Goal: Task Accomplishment & Management: Use online tool/utility

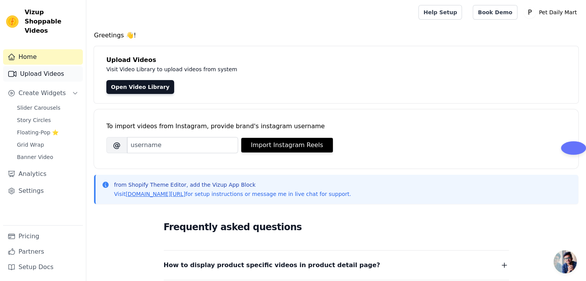
click at [46, 66] on link "Upload Videos" at bounding box center [43, 73] width 80 height 15
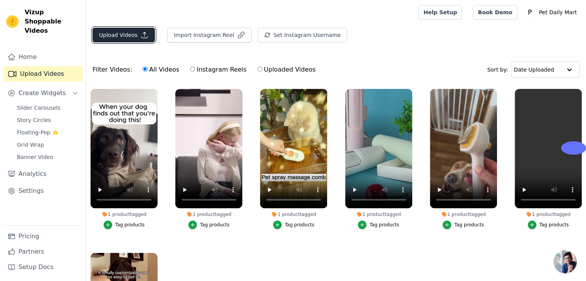
click at [113, 37] on button "Upload Videos" at bounding box center [124, 35] width 62 height 15
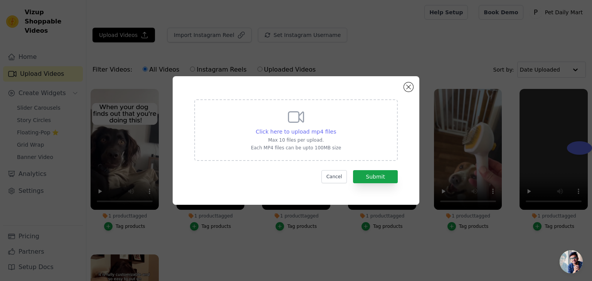
click at [305, 131] on span "Click here to upload mp4 files" at bounding box center [296, 132] width 81 height 6
click at [336, 128] on input "Click here to upload mp4 files Max 10 files per upload. Each MP4 files can be u…" at bounding box center [336, 128] width 0 height 0
type input "C:\fakepath\1 (2).mp4"
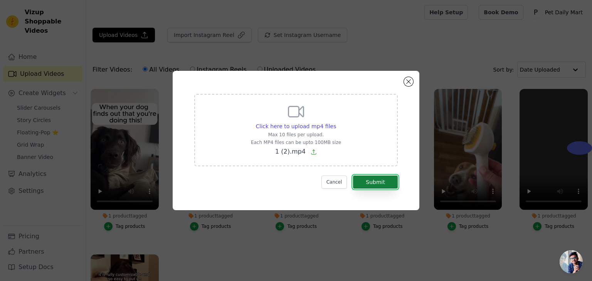
click at [372, 180] on button "Submit" at bounding box center [375, 182] width 45 height 13
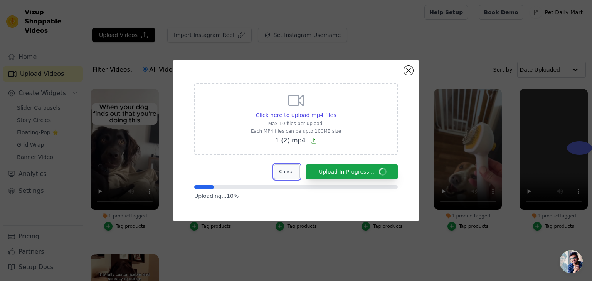
click at [291, 172] on button "Cancel" at bounding box center [287, 172] width 26 height 15
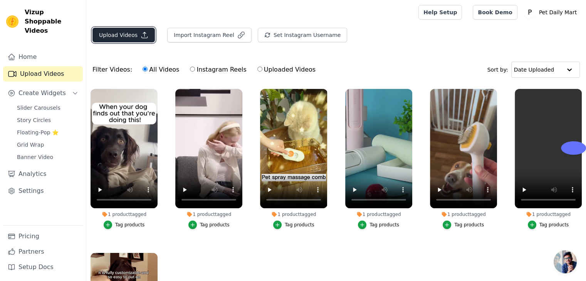
click at [109, 35] on button "Upload Videos" at bounding box center [124, 35] width 62 height 15
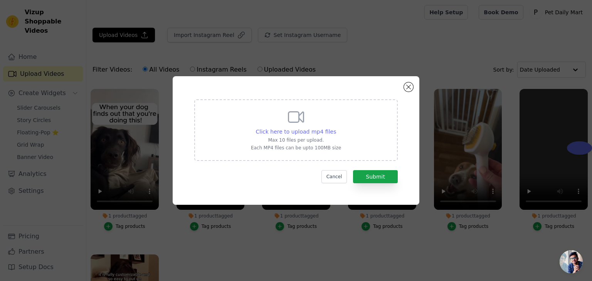
click at [280, 131] on span "Click here to upload mp4 files" at bounding box center [296, 132] width 81 height 6
click at [336, 128] on input "Click here to upload mp4 files Max 10 files per upload. Each MP4 files can be u…" at bounding box center [336, 128] width 0 height 0
type input "C:\fakepath\1 (1).mp4"
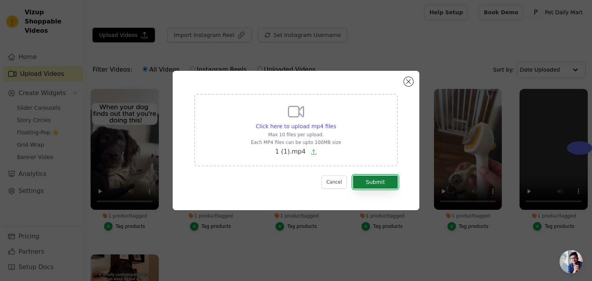
click at [373, 185] on button "Submit" at bounding box center [375, 182] width 45 height 13
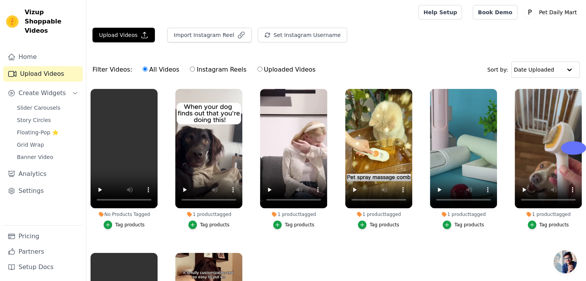
click at [133, 224] on div "Tag products" at bounding box center [130, 225] width 30 height 6
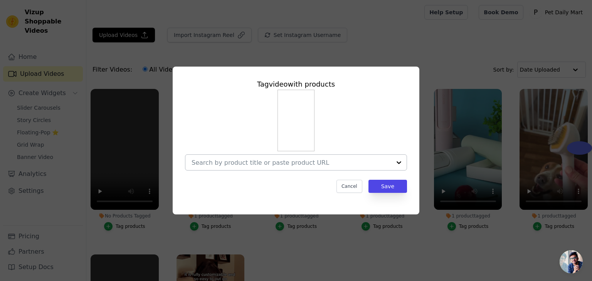
click at [399, 161] on div at bounding box center [398, 162] width 15 height 15
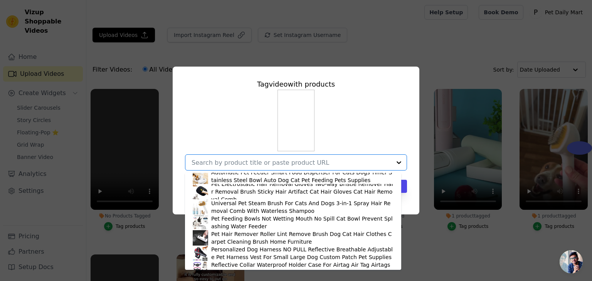
scroll to position [88, 0]
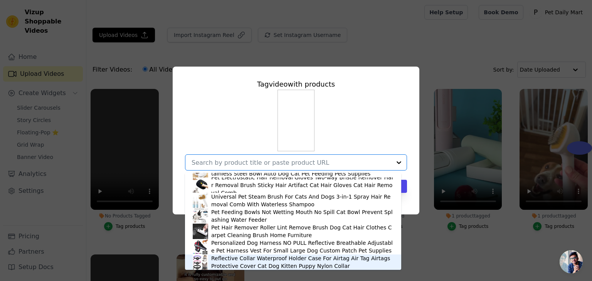
click at [220, 259] on div "Reflective Collar Waterproof Holder Case For Airtag Air Tag Airtags Protective …" at bounding box center [302, 262] width 182 height 15
click at [220, 259] on div "Tag video with products 2-1 Reusable Pet Hair Remover Brush Lint Roller Portabl…" at bounding box center [296, 140] width 592 height 281
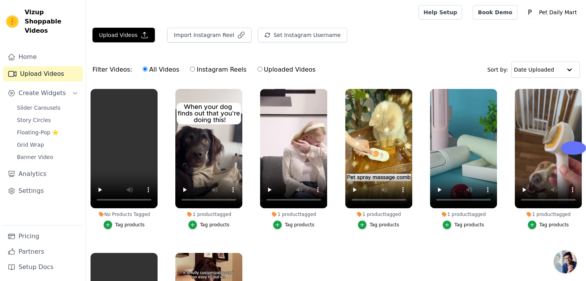
click at [128, 224] on div "Tag products" at bounding box center [130, 225] width 30 height 6
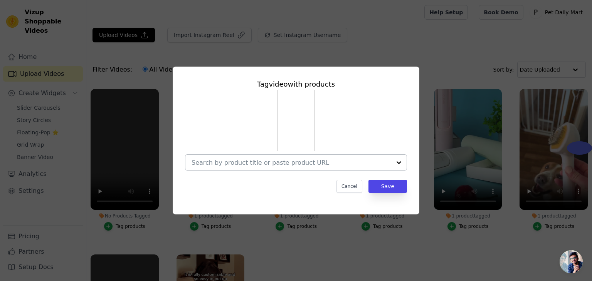
click at [398, 163] on div at bounding box center [398, 162] width 15 height 15
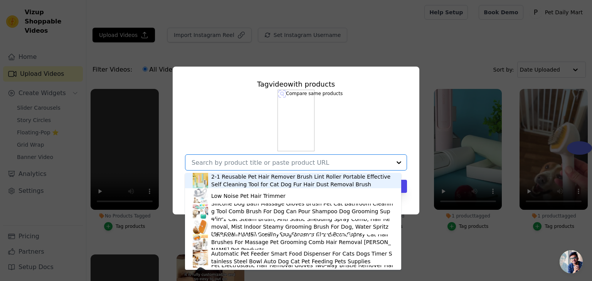
click at [432, 57] on div "Tag video with products 2-1 Reusable Pet Hair Remover Brush Lint Roller Portabl…" at bounding box center [296, 140] width 568 height 173
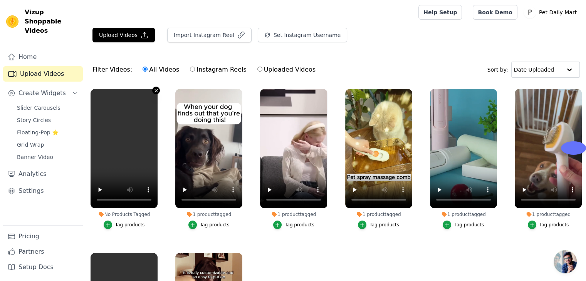
click at [156, 88] on icon "button" at bounding box center [156, 91] width 6 height 6
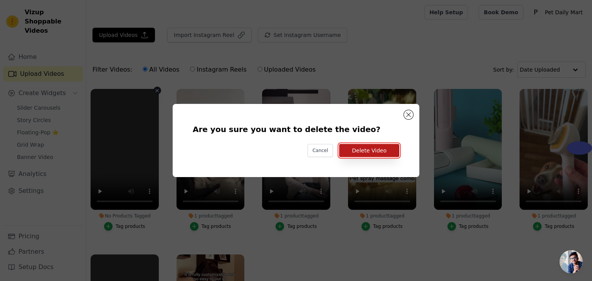
click at [358, 151] on button "Delete Video" at bounding box center [369, 150] width 60 height 13
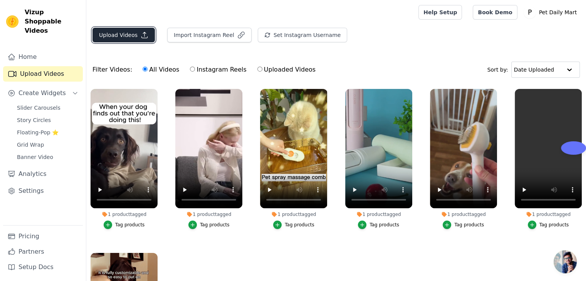
click at [116, 37] on button "Upload Videos" at bounding box center [124, 35] width 62 height 15
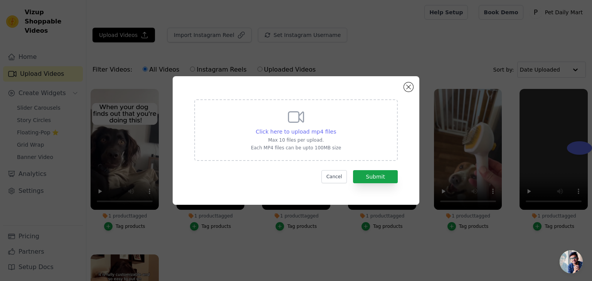
click at [302, 133] on span "Click here to upload mp4 files" at bounding box center [296, 132] width 81 height 6
click at [336, 128] on input "Click here to upload mp4 files Max 10 files per upload. Each MP4 files can be u…" at bounding box center [336, 128] width 0 height 0
type input "C:\fakepath\1 (1).mp4"
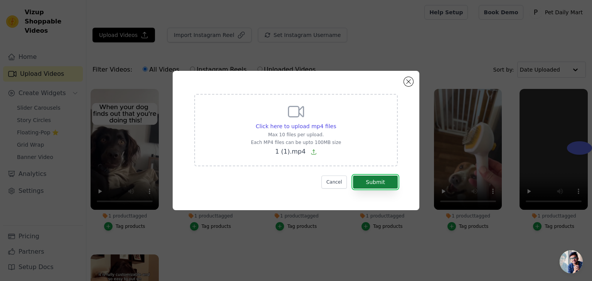
click at [369, 184] on button "Submit" at bounding box center [375, 182] width 45 height 13
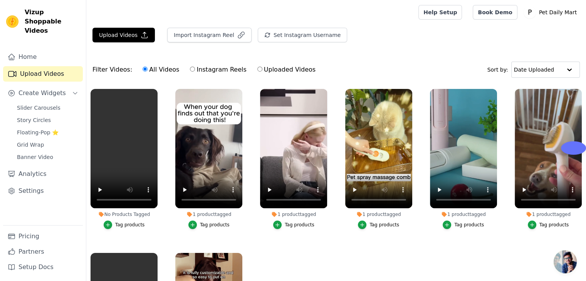
click at [133, 224] on div "Tag products" at bounding box center [130, 225] width 30 height 6
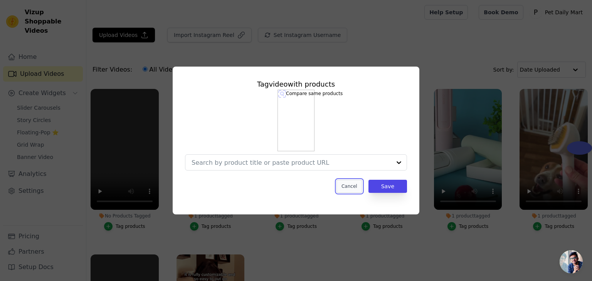
click at [350, 188] on button "Cancel" at bounding box center [350, 186] width 26 height 13
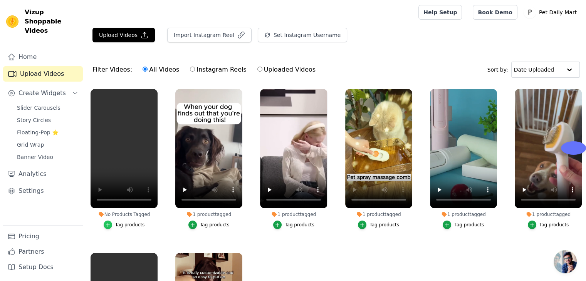
click at [110, 225] on icon "button" at bounding box center [107, 224] width 5 height 5
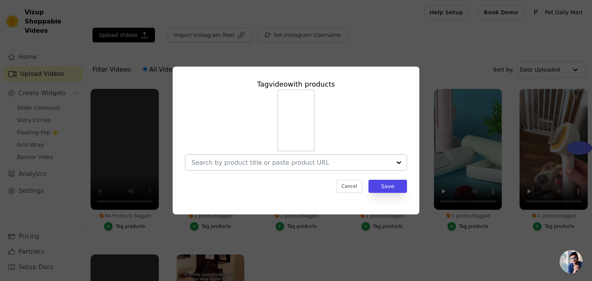
click at [398, 163] on div at bounding box center [398, 162] width 15 height 15
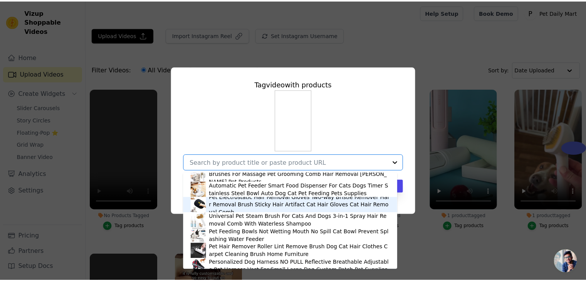
scroll to position [88, 0]
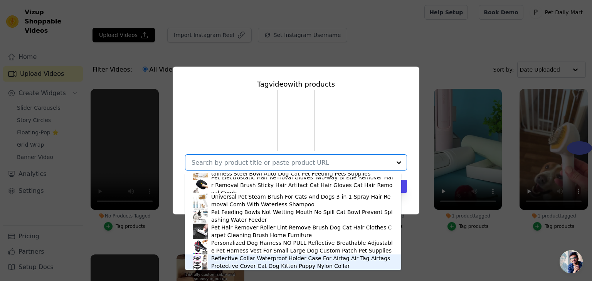
click at [197, 258] on img at bounding box center [200, 262] width 15 height 15
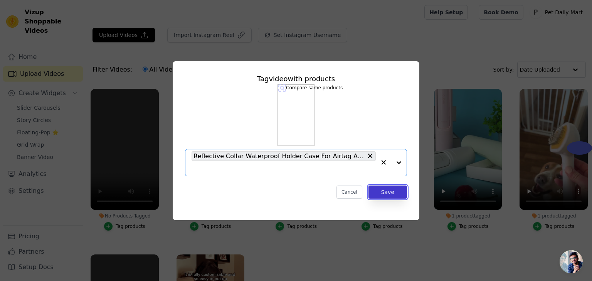
click at [387, 192] on button "Save" at bounding box center [388, 192] width 39 height 13
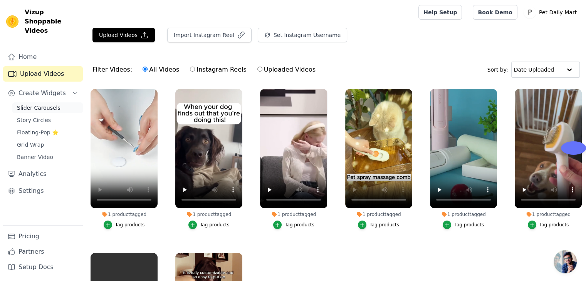
click at [44, 104] on span "Slider Carousels" at bounding box center [39, 108] width 44 height 8
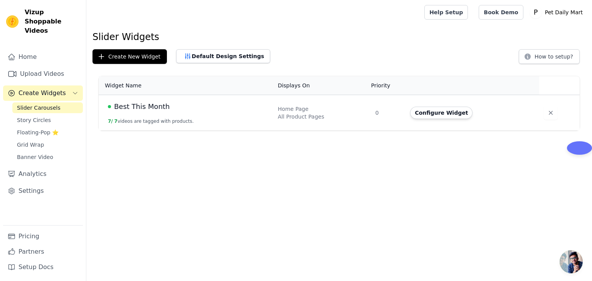
click at [166, 108] on div "Best This Month" at bounding box center [188, 106] width 161 height 11
click at [156, 108] on span "Best This Month" at bounding box center [142, 106] width 56 height 11
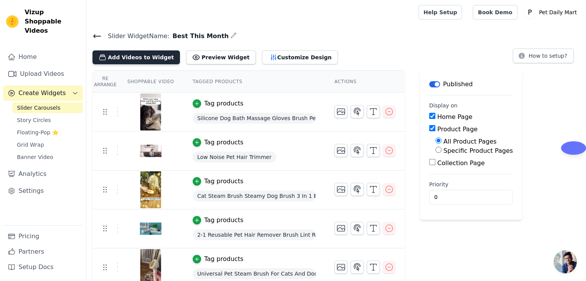
click at [132, 60] on button "Add Videos to Widget" at bounding box center [137, 58] width 88 height 14
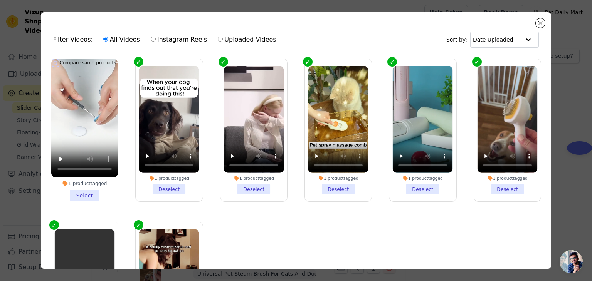
click at [89, 193] on li "1 product tagged Select" at bounding box center [84, 130] width 67 height 143
click at [0, 0] on input "1 product tagged Select" at bounding box center [0, 0] width 0 height 0
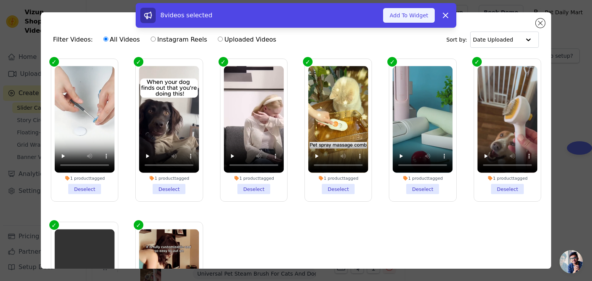
click at [418, 20] on button "Add To Widget" at bounding box center [409, 15] width 52 height 15
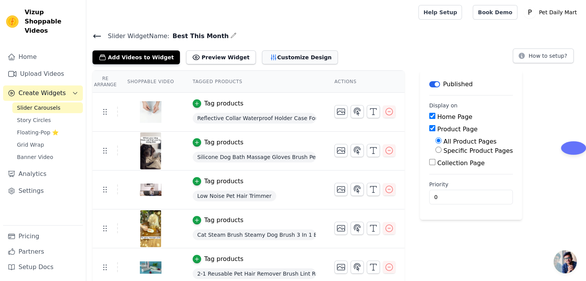
click at [285, 60] on button "Customize Design" at bounding box center [300, 58] width 76 height 14
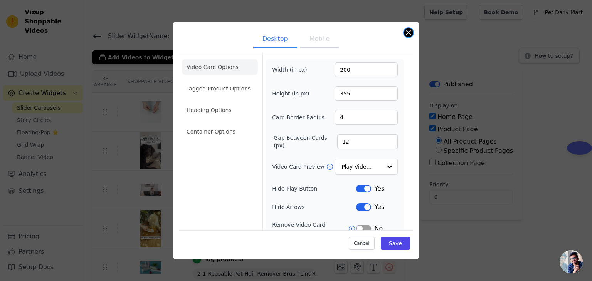
click at [408, 33] on button "Close modal" at bounding box center [408, 32] width 9 height 9
